Goal: Information Seeking & Learning: Find contact information

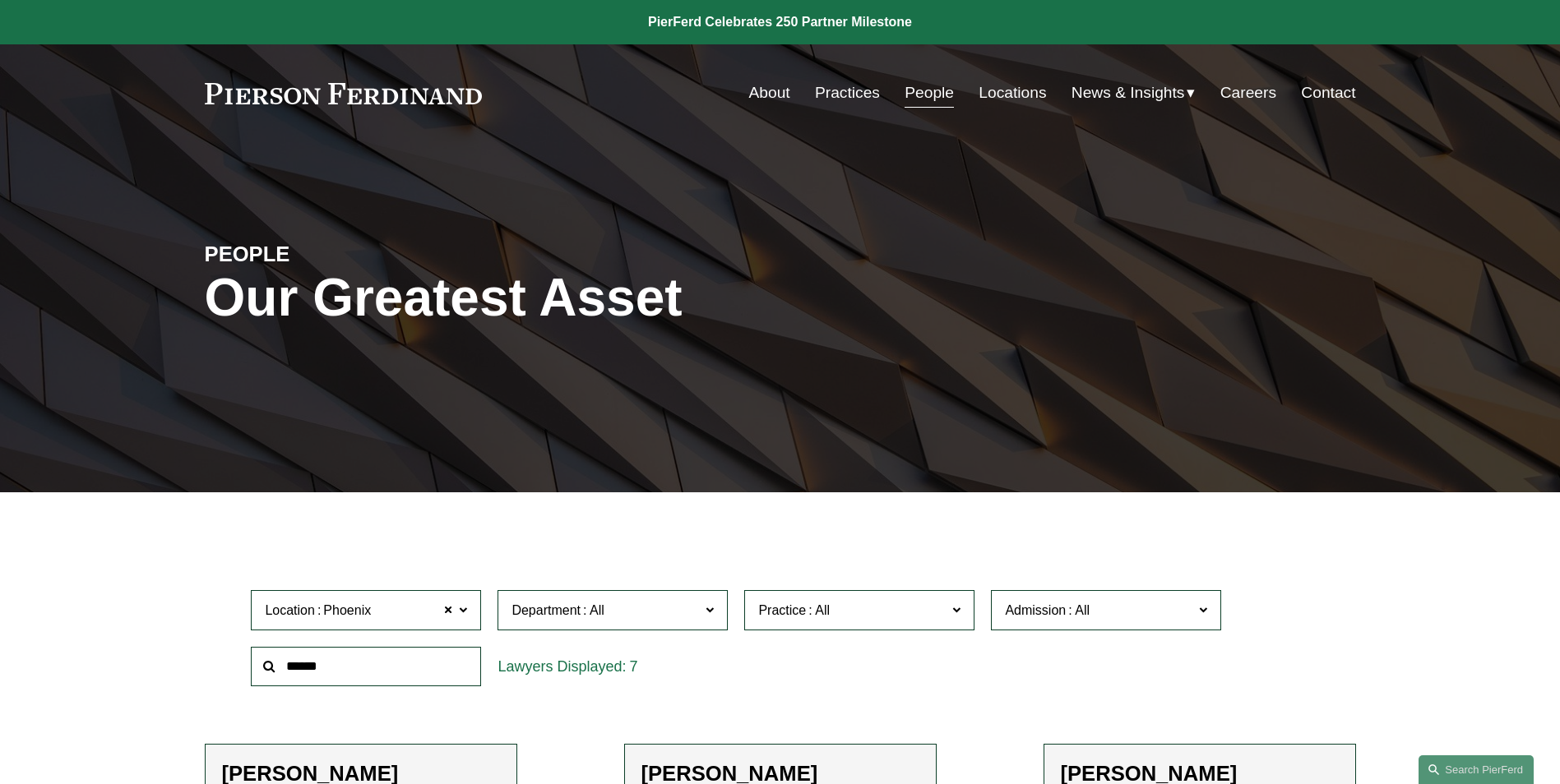
scroll to position [739, 0]
click at [346, 675] on input "text" at bounding box center [365, 666] width 231 height 40
type input "*****"
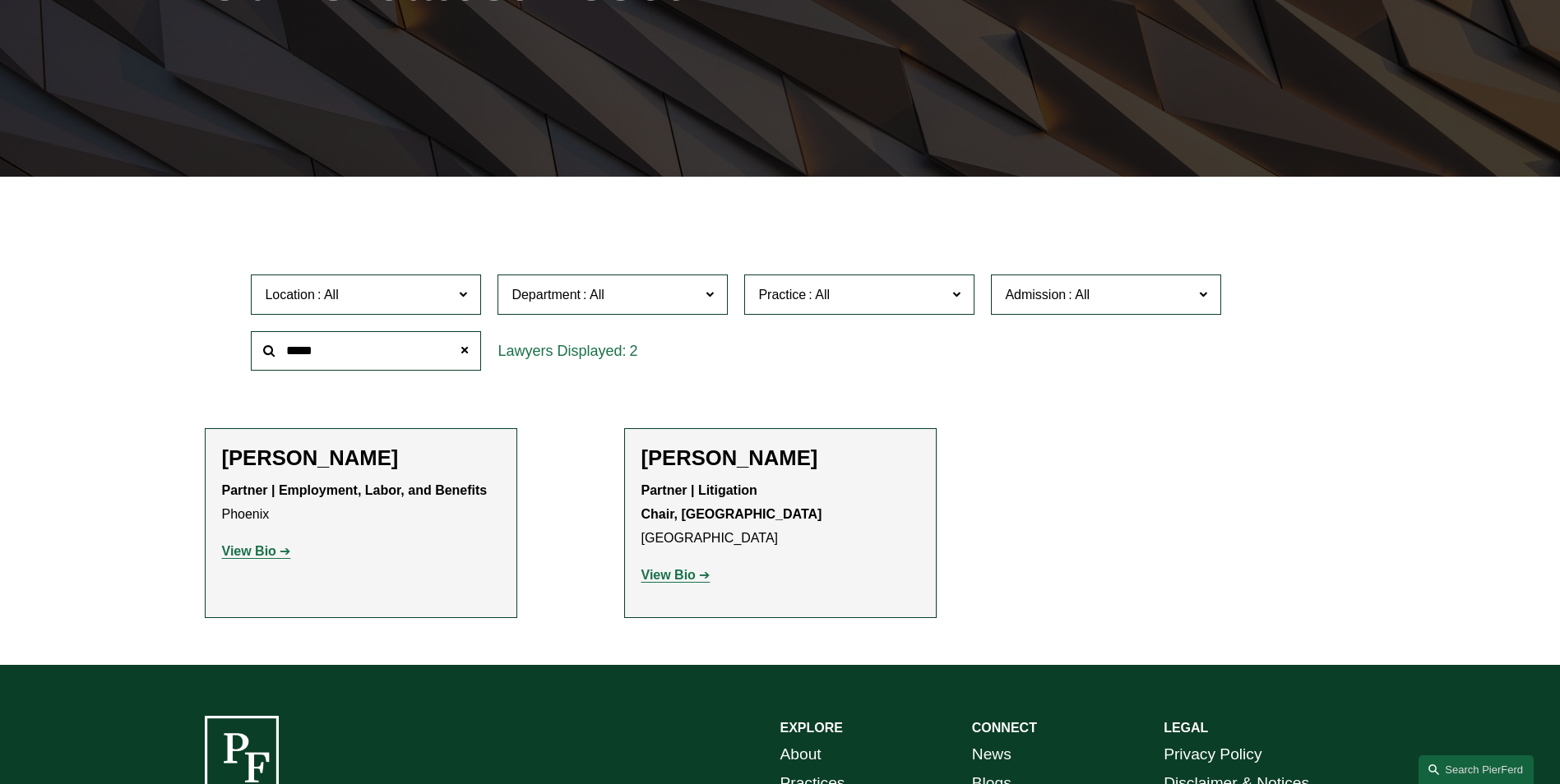
scroll to position [329, 0]
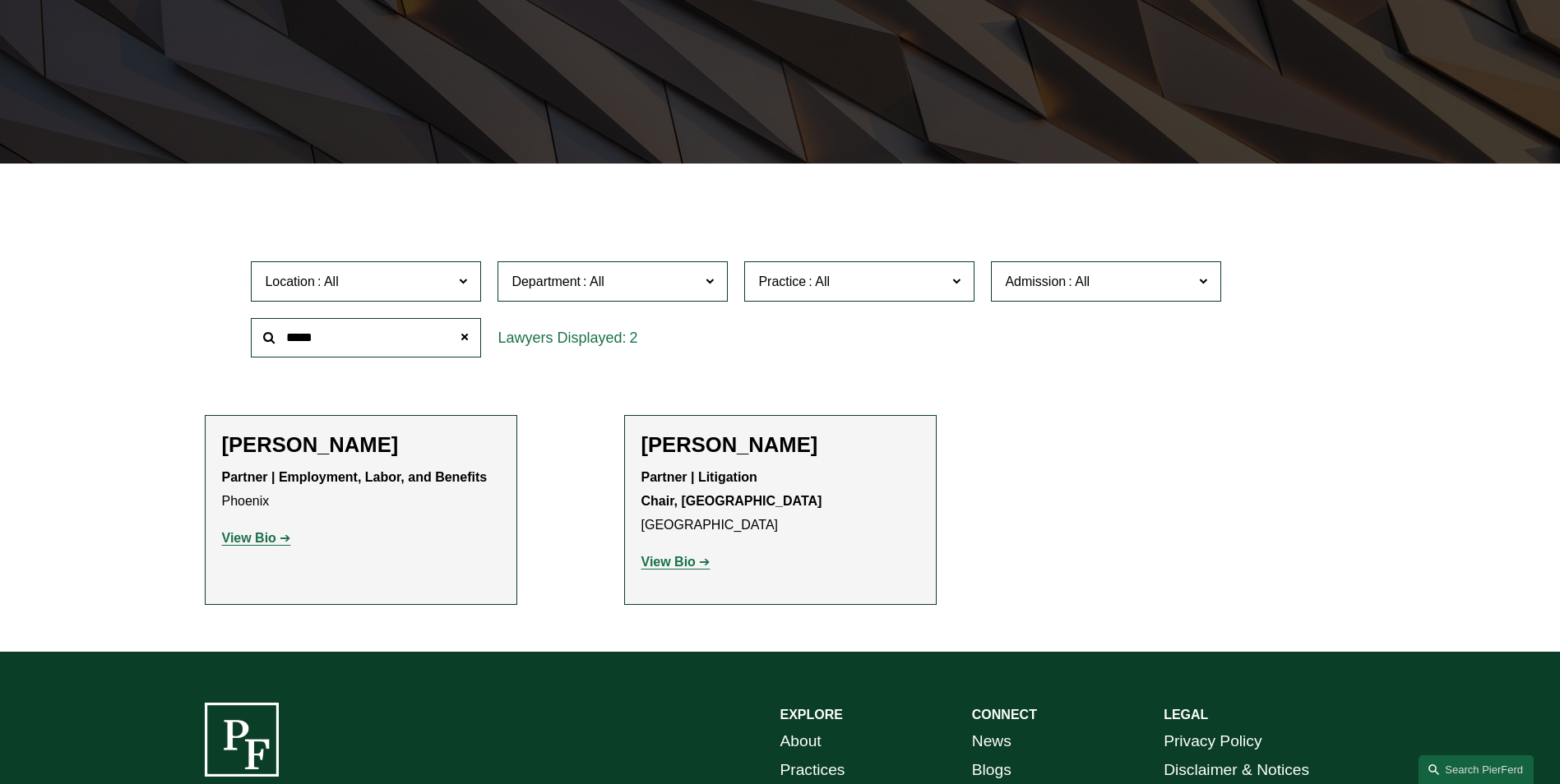
click at [236, 535] on strong "View Bio" at bounding box center [249, 538] width 54 height 14
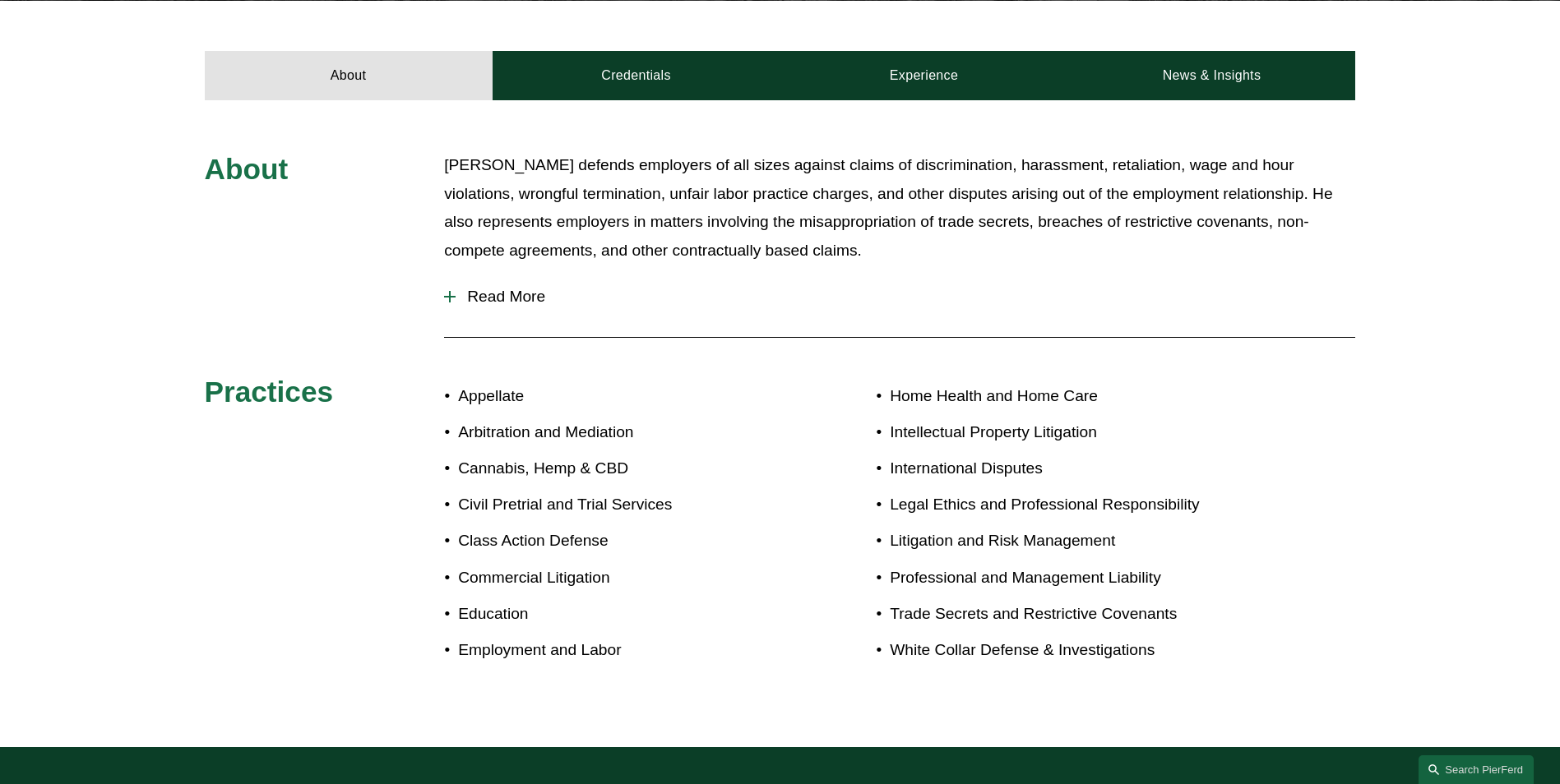
scroll to position [923, 0]
